Goal: Transaction & Acquisition: Purchase product/service

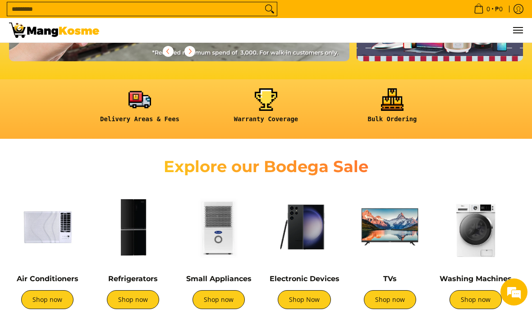
scroll to position [185, 0]
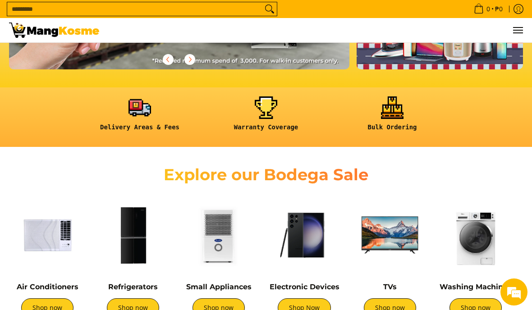
click at [400, 305] on link "Shop now" at bounding box center [390, 307] width 52 height 19
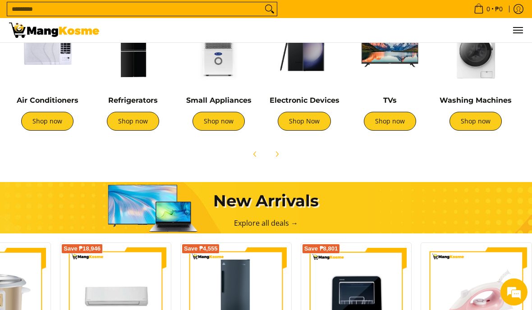
scroll to position [0, 0]
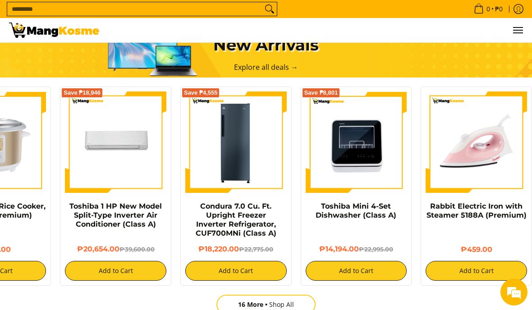
click at [471, 205] on link "Rabbit Electric Iron with Steamer 5188A (Premium)" at bounding box center [476, 211] width 100 height 18
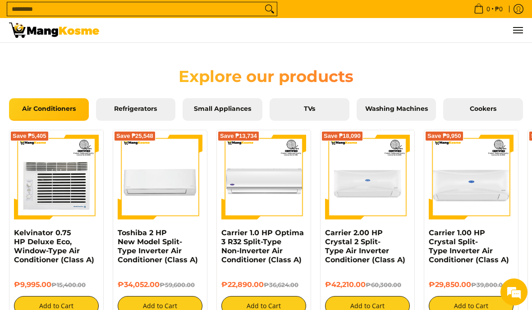
click at [331, 109] on span "TVs" at bounding box center [309, 109] width 66 height 8
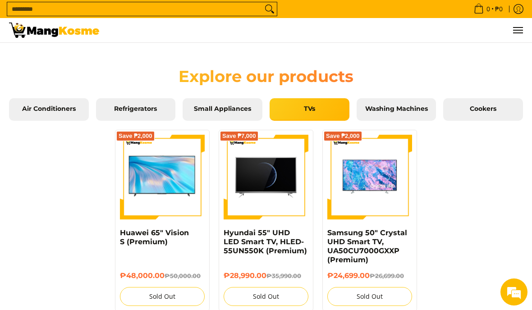
click at [414, 108] on span "Washing Machines" at bounding box center [396, 109] width 66 height 8
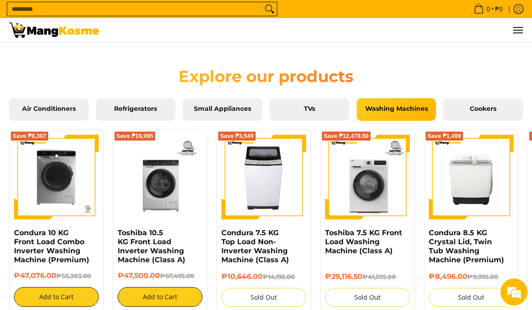
click at [144, 106] on span "Refrigerators" at bounding box center [136, 109] width 66 height 8
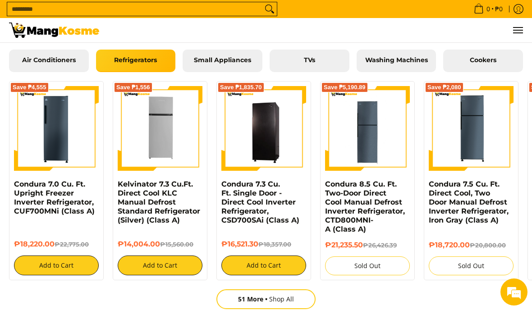
click at [295, 303] on link "51 More Shop All" at bounding box center [265, 299] width 99 height 20
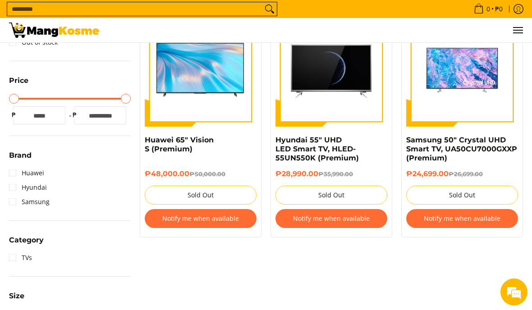
scroll to position [176, 0]
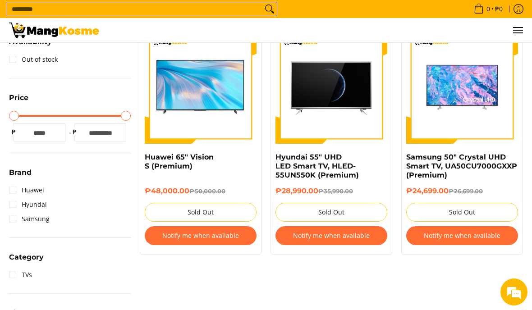
click at [1, 193] on div "**********" at bounding box center [266, 249] width 532 height 537
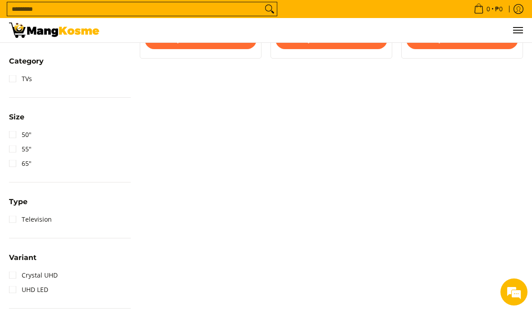
scroll to position [369, 0]
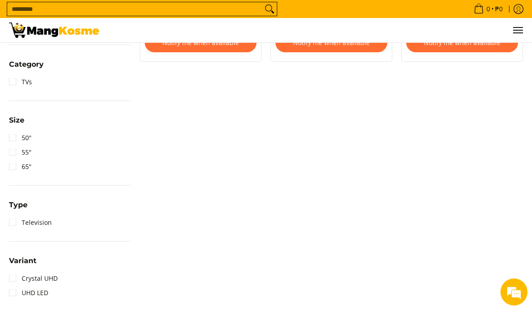
click at [7, 151] on div "Availability Out of stock Price Minimum Price Maximum Price Minimum Price * ₱ M…" at bounding box center [70, 79] width 131 height 491
click at [11, 152] on link "55"" at bounding box center [20, 152] width 23 height 14
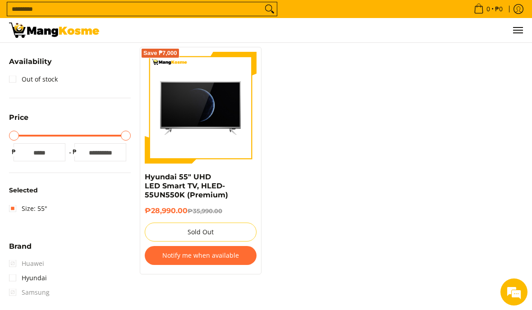
scroll to position [123, 0]
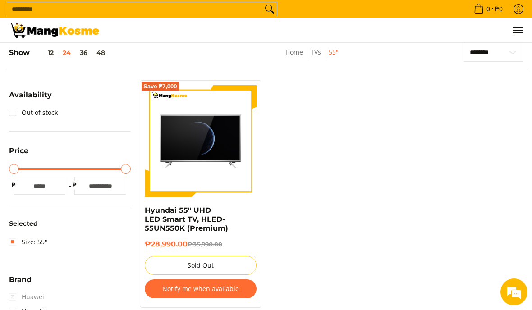
click at [44, 55] on button "12" at bounding box center [44, 52] width 28 height 7
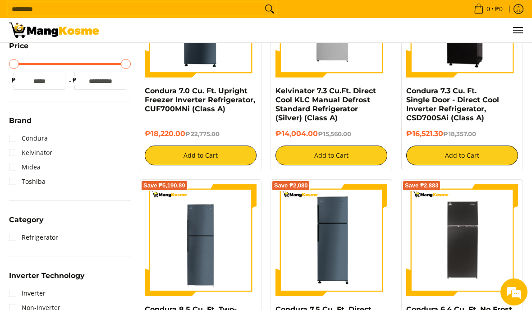
scroll to position [246, 0]
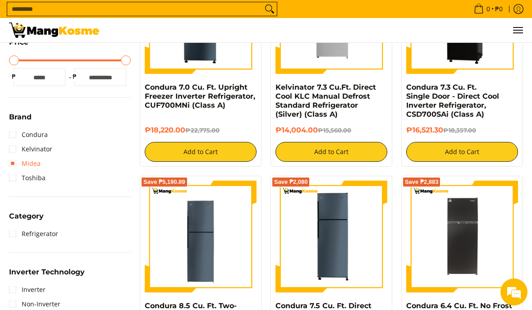
click at [39, 156] on link "Midea" at bounding box center [25, 163] width 32 height 14
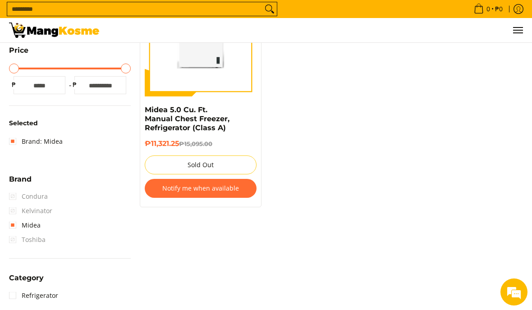
scroll to position [224, 0]
click at [40, 239] on span "Toshiba" at bounding box center [27, 239] width 36 height 14
click at [36, 223] on link "Midea" at bounding box center [25, 225] width 32 height 14
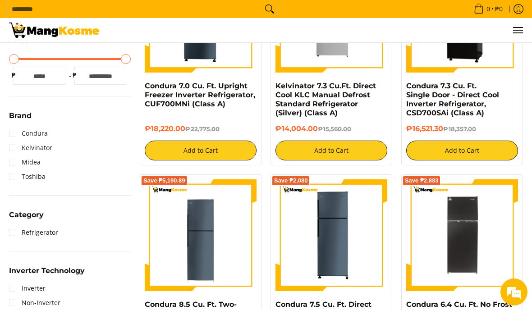
scroll to position [123, 0]
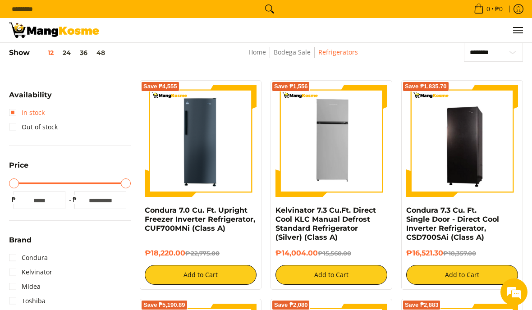
click at [31, 116] on link "In stock" at bounding box center [27, 112] width 36 height 14
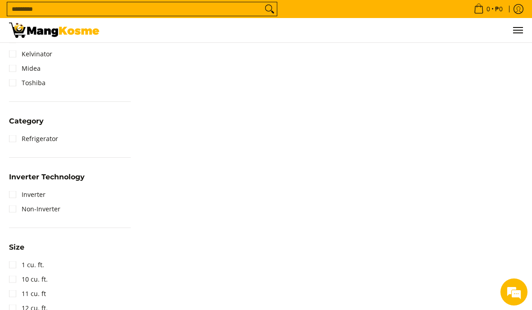
scroll to position [395, 0]
click at [29, 191] on link "Inverter" at bounding box center [27, 194] width 36 height 14
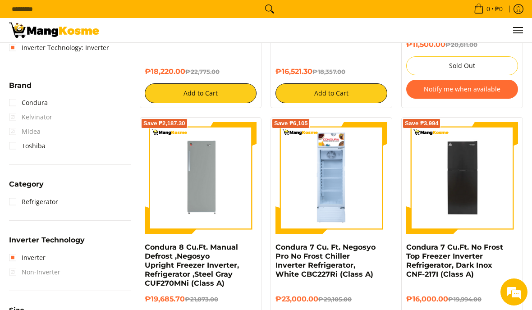
scroll to position [332, 0]
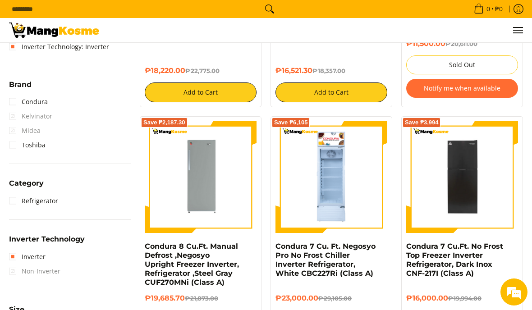
click at [464, 240] on div "Save ₱3,994" at bounding box center [462, 181] width 112 height 121
click at [481, 192] on img at bounding box center [462, 177] width 112 height 112
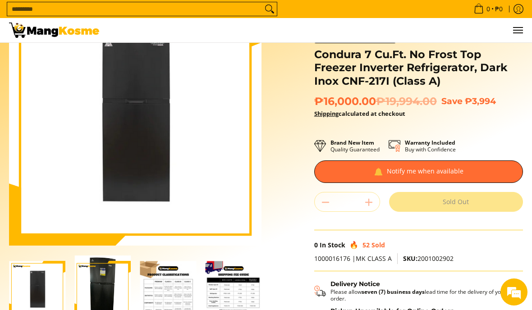
scroll to position [85, 0]
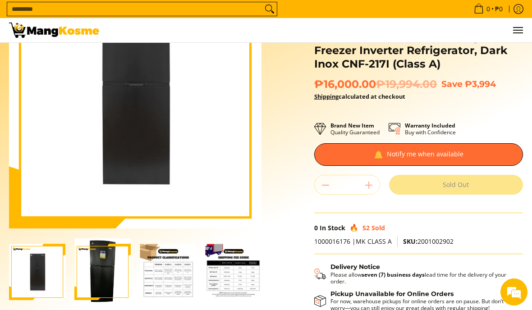
click at [43, 280] on img "Condura 7 Cu.Ft. No Frost Top Freezer Inverter Refrigerator, Dark Inox CNF-217I…" at bounding box center [37, 272] width 56 height 56
click at [110, 278] on img "Condura 7 Cu.Ft. No Frost Top Freezer Inverter Refrigerator, Dark Inox CNF-217I…" at bounding box center [102, 272] width 56 height 68
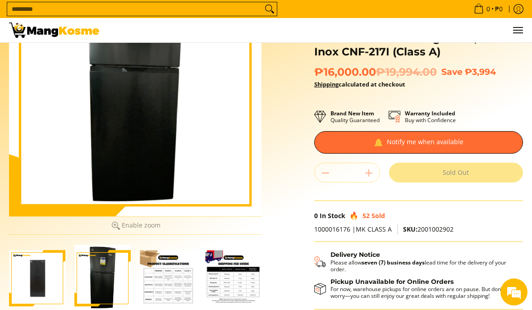
scroll to position [99, 0]
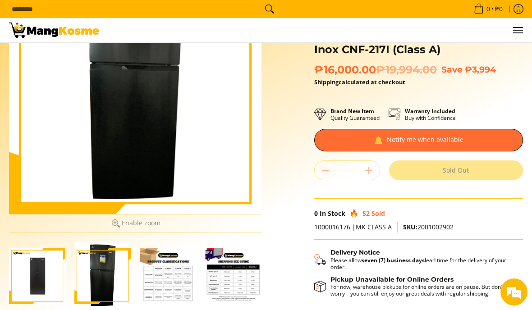
click at [172, 289] on img "Condura 7 Cu.Ft. No Frost Top Freezer Inverter Refrigerator, Dark Inox CNF-217I…" at bounding box center [168, 276] width 56 height 56
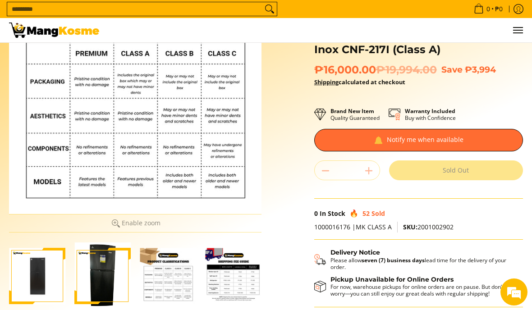
click at [234, 281] on img "Condura 7 Cu.Ft. No Frost Top Freezer Inverter Refrigerator, Dark Inox CNF-217I…" at bounding box center [233, 276] width 56 height 56
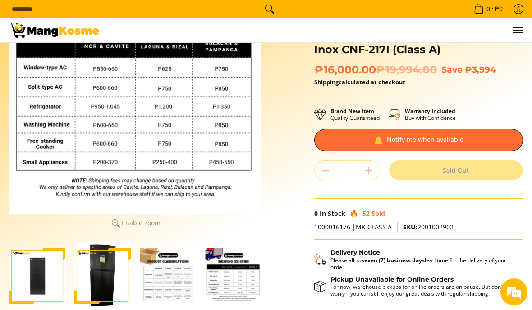
scroll to position [0, 0]
